Goal: Task Accomplishment & Management: Complete application form

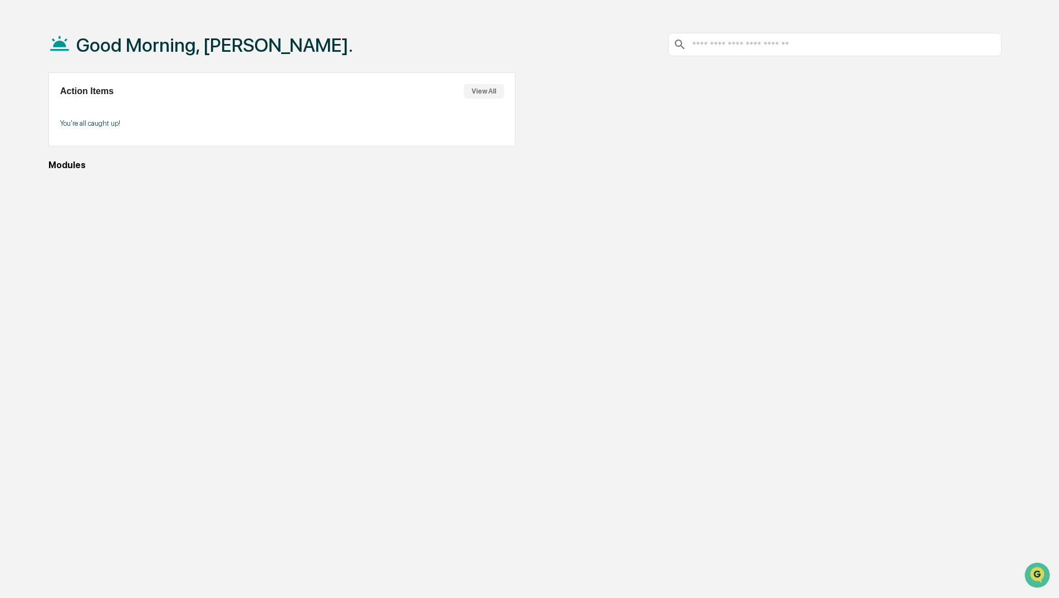
scroll to position [53, 0]
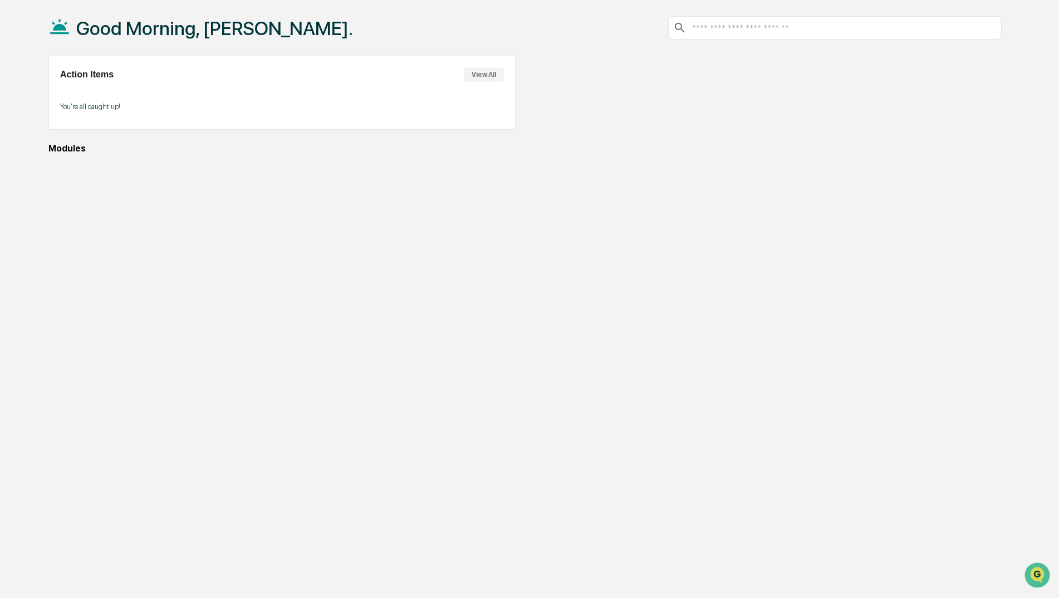
click at [473, 75] on button "View All" at bounding box center [484, 74] width 40 height 14
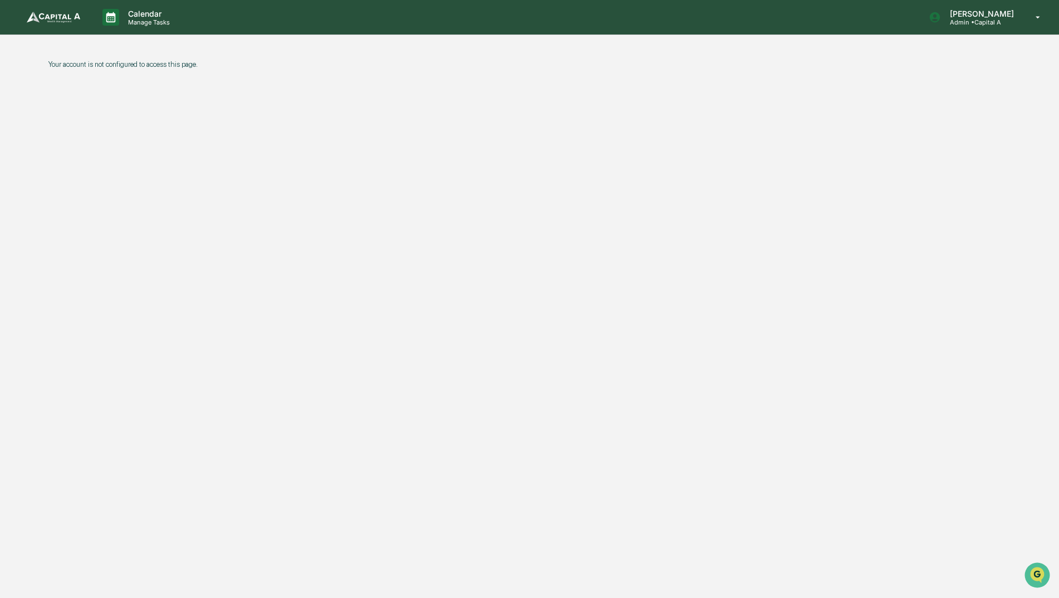
click at [75, 21] on img at bounding box center [53, 17] width 53 height 11
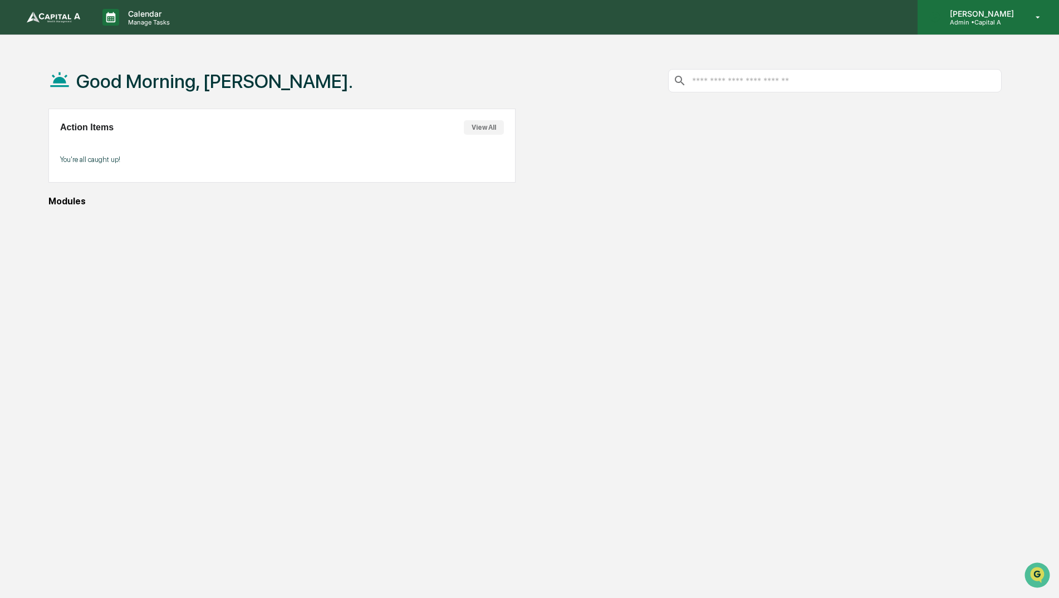
click at [1016, 14] on p "[PERSON_NAME]" at bounding box center [980, 13] width 79 height 9
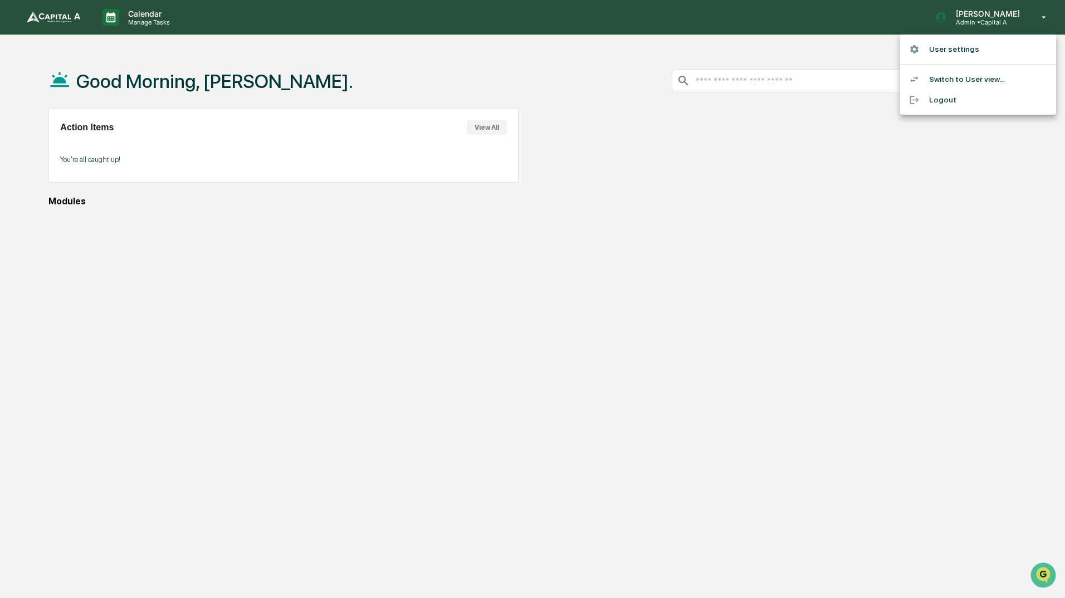
click at [952, 86] on li "Switch to User view..." at bounding box center [978, 79] width 156 height 21
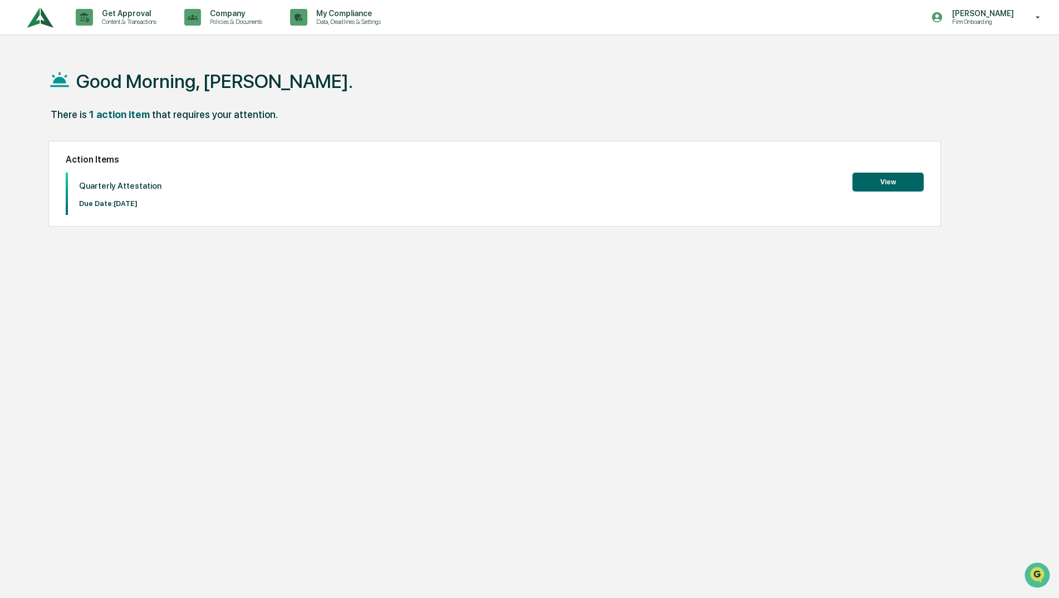
click at [917, 178] on button "View" at bounding box center [888, 182] width 71 height 19
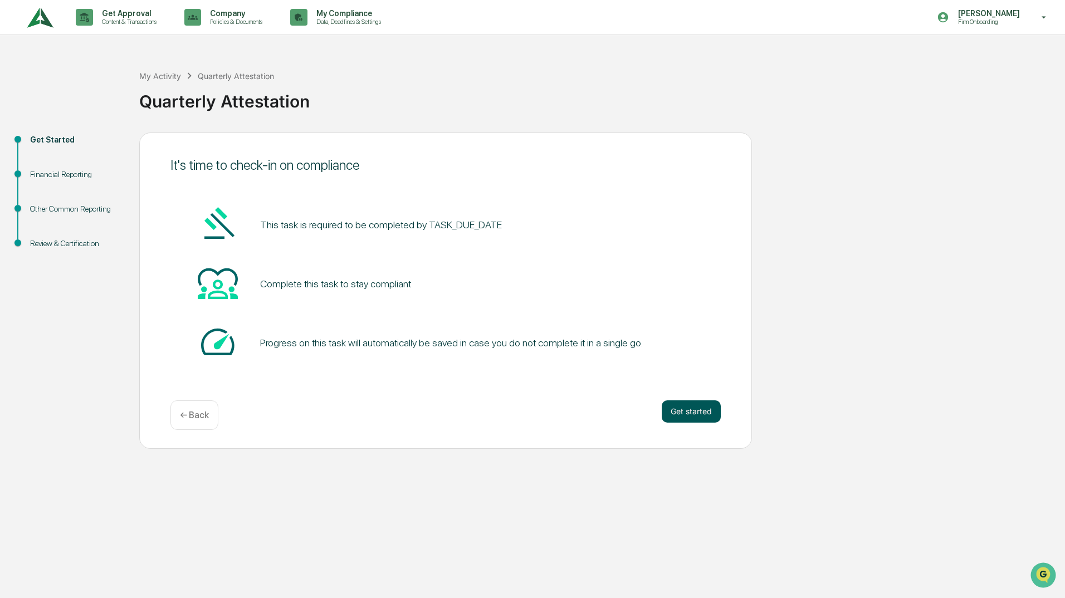
click at [703, 412] on button "Get started" at bounding box center [691, 411] width 59 height 22
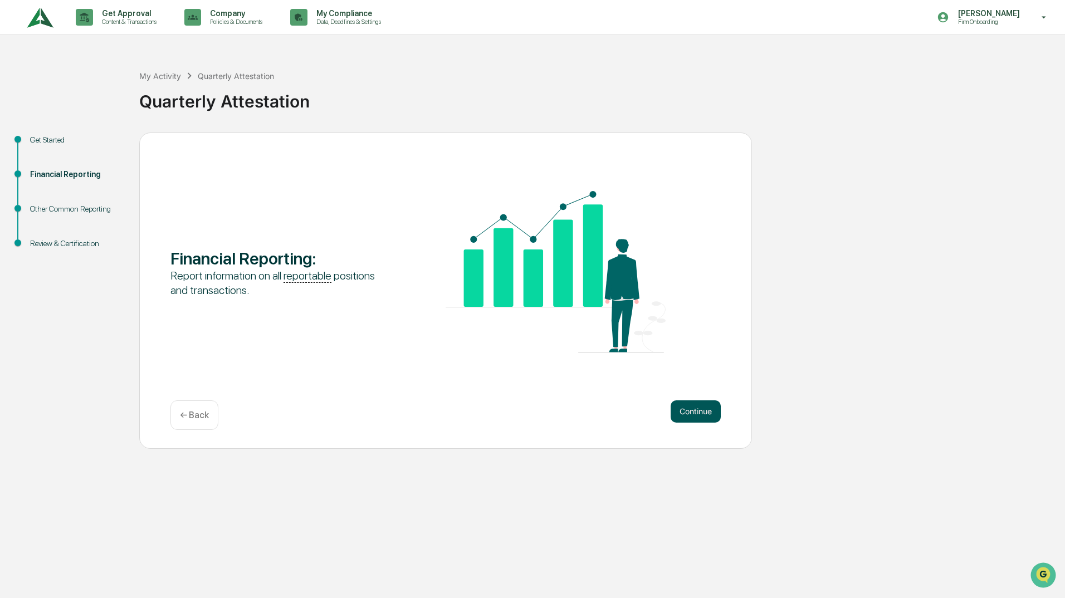
click at [705, 408] on button "Continue" at bounding box center [695, 411] width 50 height 22
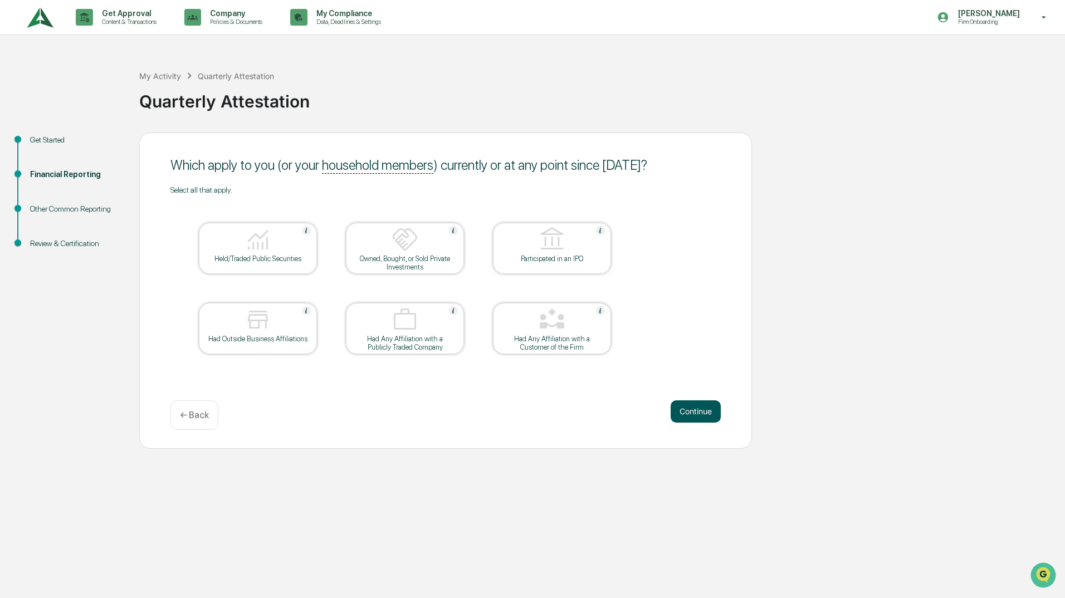
click at [680, 405] on button "Continue" at bounding box center [695, 411] width 50 height 22
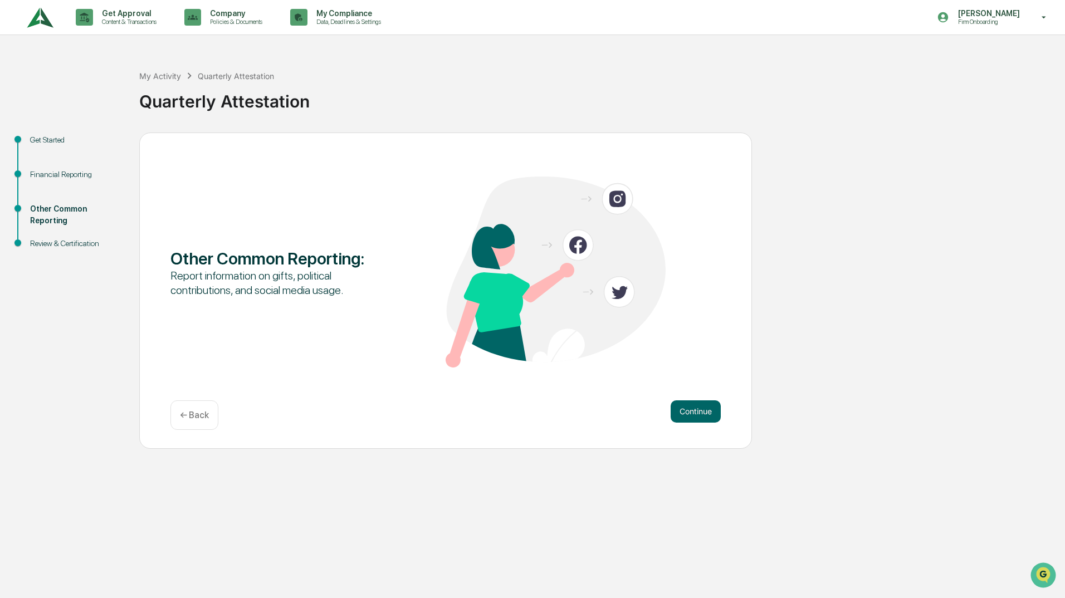
click at [680, 405] on button "Continue" at bounding box center [695, 411] width 50 height 22
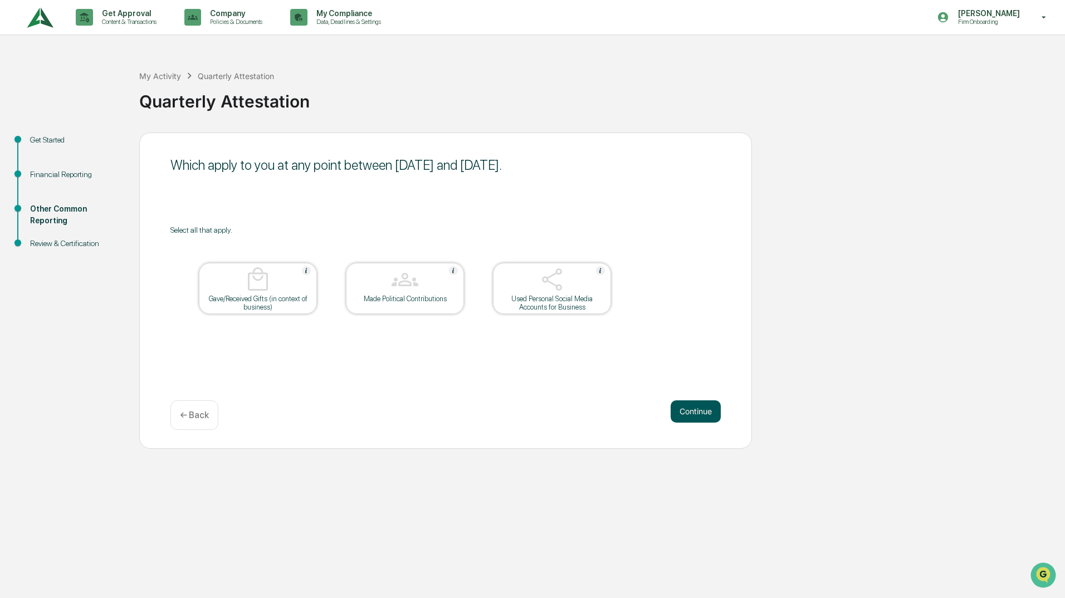
click at [680, 408] on button "Continue" at bounding box center [695, 411] width 50 height 22
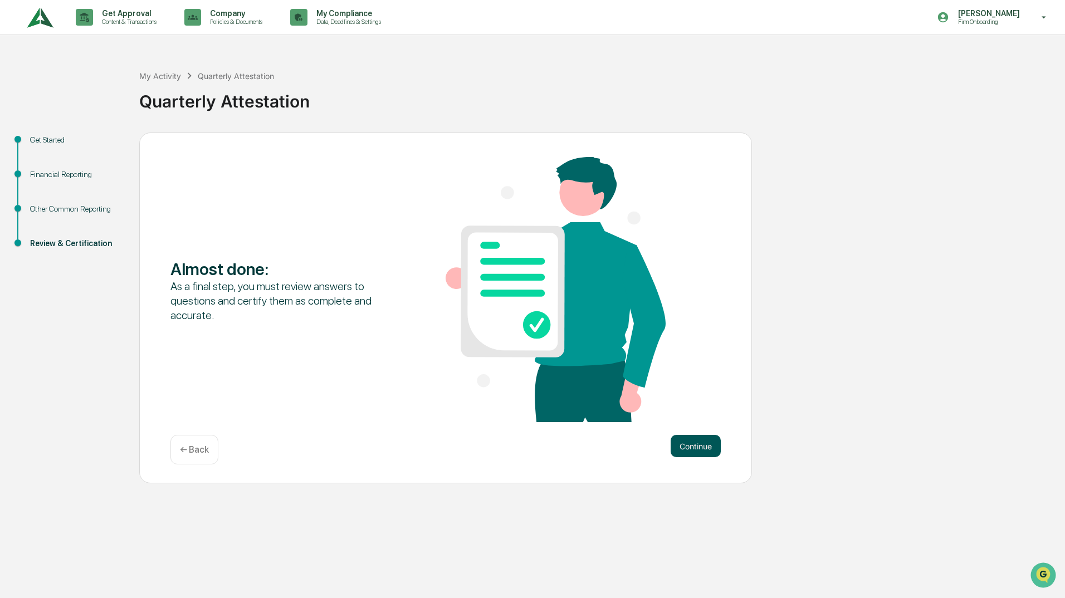
click at [689, 437] on button "Continue" at bounding box center [695, 446] width 50 height 22
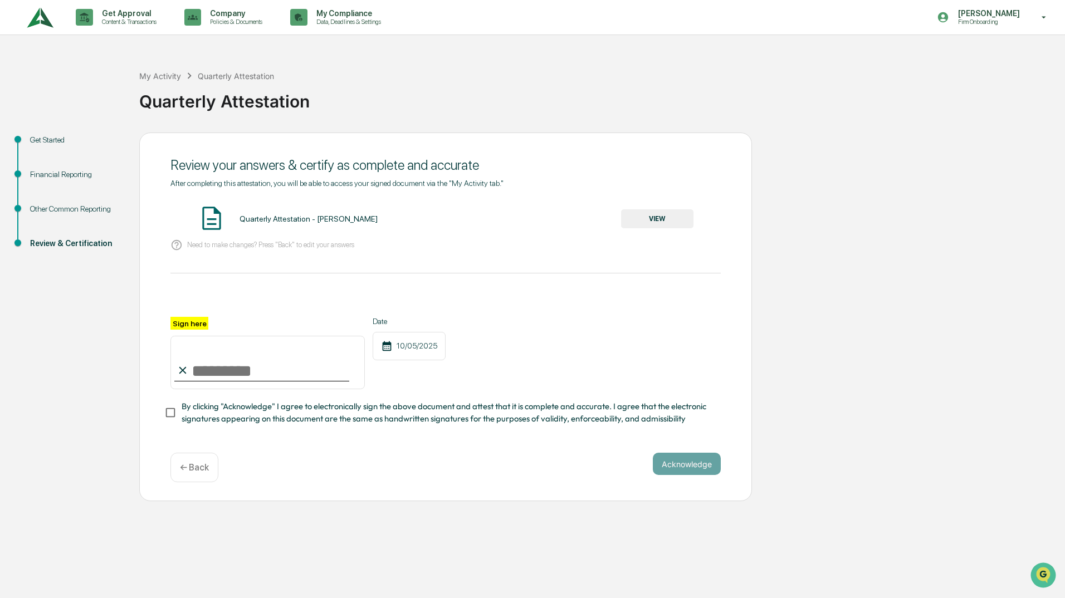
click at [215, 343] on input "Sign here" at bounding box center [267, 362] width 194 height 53
type input "**********"
click at [703, 462] on button "Acknowledge" at bounding box center [687, 464] width 68 height 22
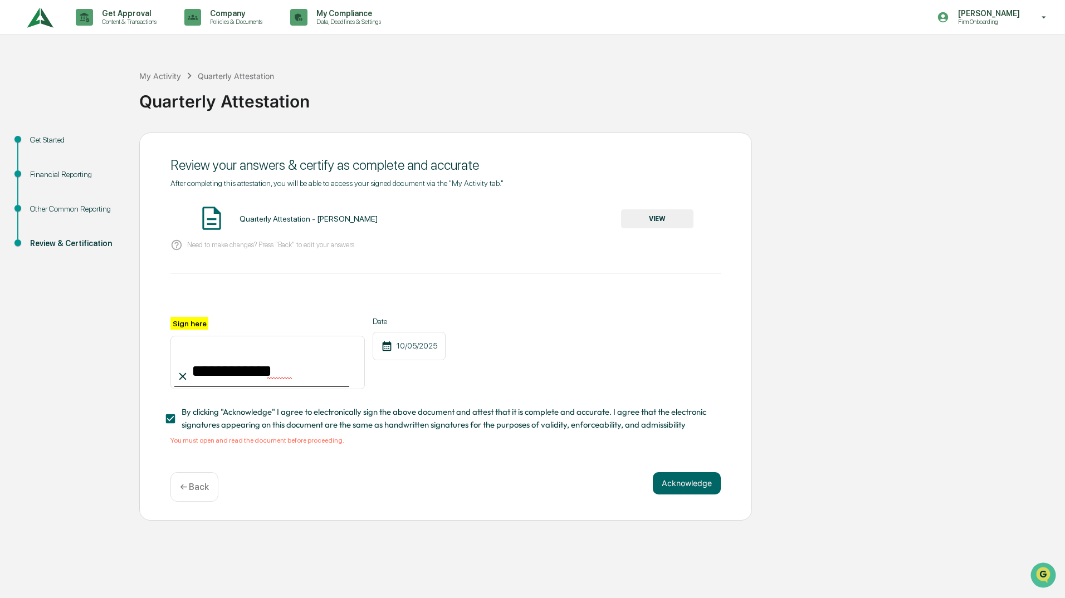
click at [678, 214] on button "VIEW" at bounding box center [657, 218] width 72 height 19
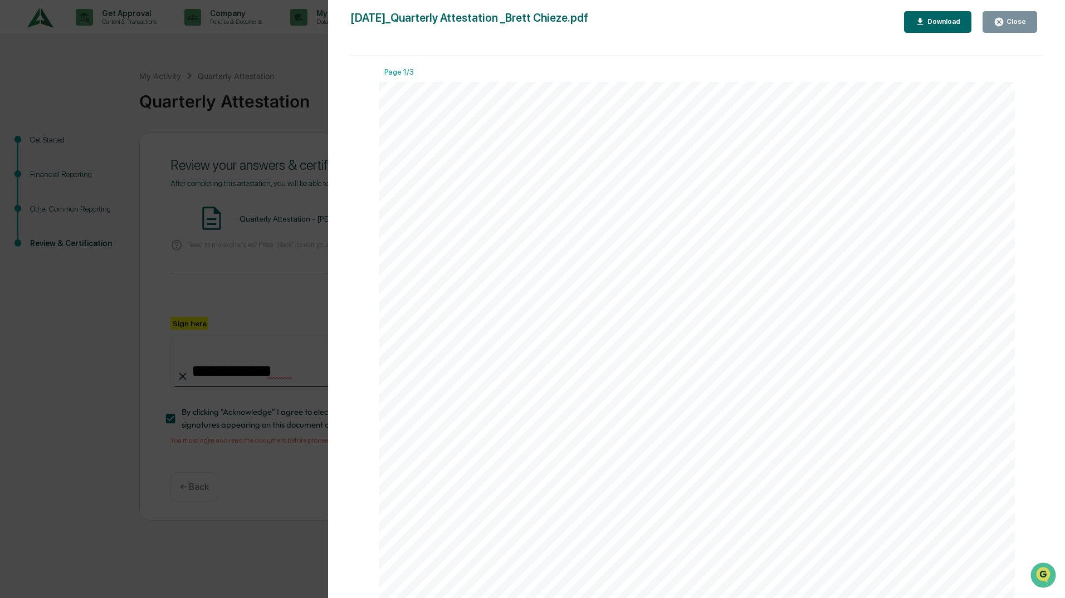
click at [999, 31] on button "Close" at bounding box center [1009, 22] width 55 height 22
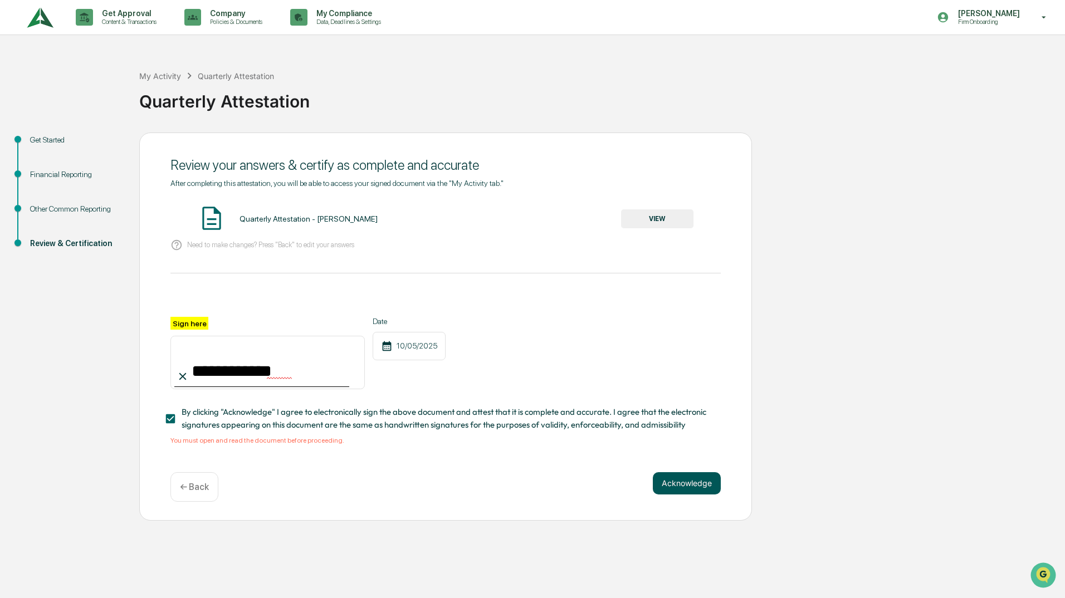
click at [668, 494] on button "Acknowledge" at bounding box center [687, 483] width 68 height 22
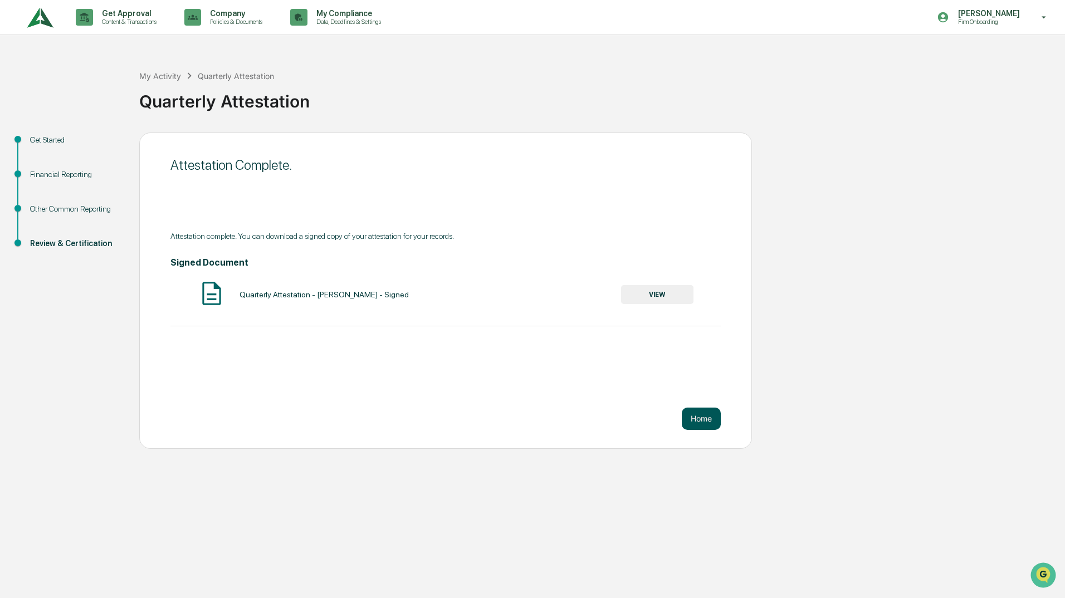
click at [714, 425] on button "Home" at bounding box center [701, 419] width 39 height 22
